Goal: Ask a question

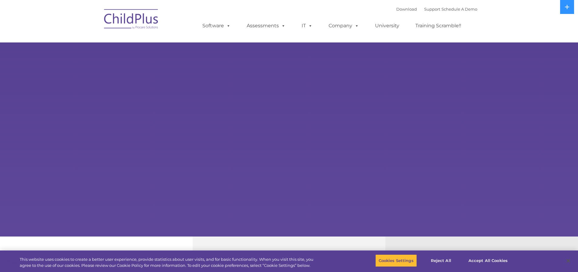
select select "MEDIUM"
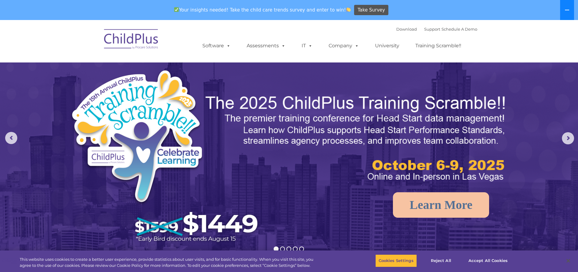
click at [564, 10] on button at bounding box center [567, 10] width 14 height 20
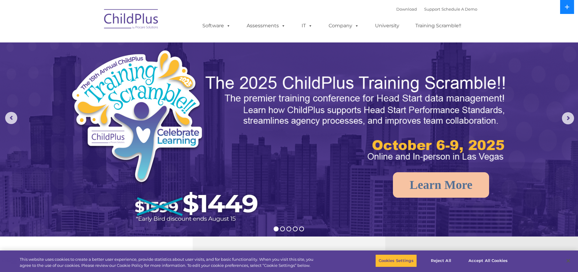
click at [564, 10] on button at bounding box center [567, 7] width 14 height 14
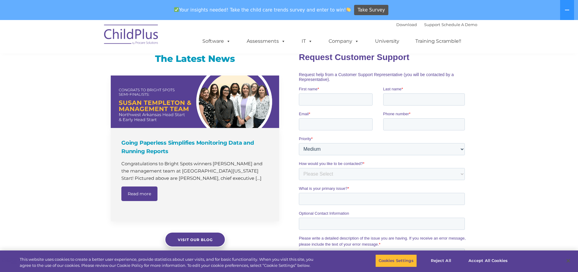
scroll to position [429, 0]
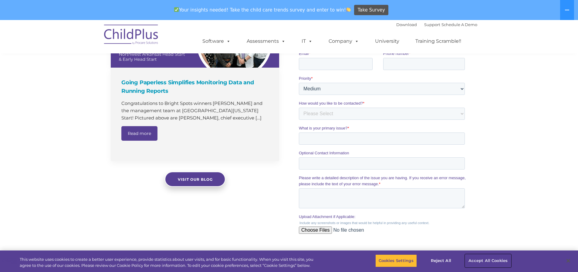
click at [478, 260] on button "Accept All Cookies" at bounding box center [488, 261] width 46 height 13
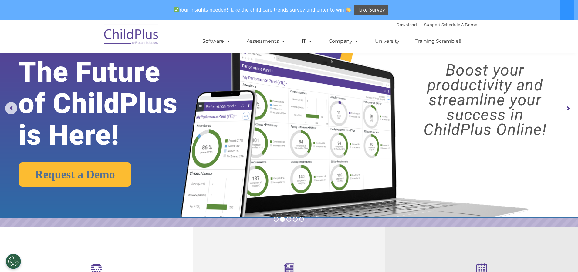
scroll to position [0, 0]
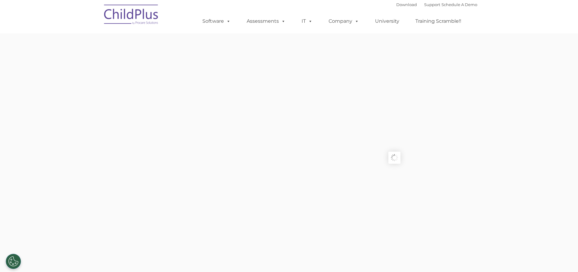
type input ""
